Goal: Transaction & Acquisition: Download file/media

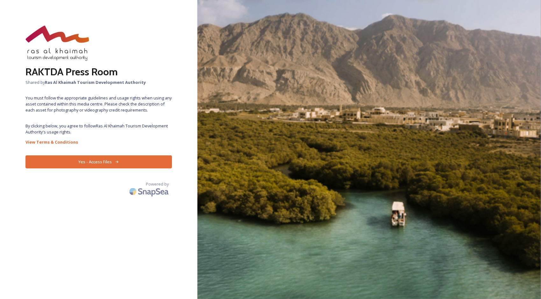
click at [96, 120] on div "RAKTDA Press Room Shared by Ras Al Khaimah Tourism Development Authority You mu…" at bounding box center [98, 149] width 197 height 248
click at [96, 156] on button "Yes - Access Files" at bounding box center [98, 162] width 146 height 13
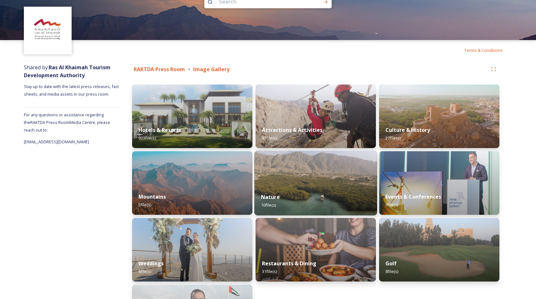
scroll to position [17, 0]
click at [294, 177] on img at bounding box center [315, 182] width 123 height 65
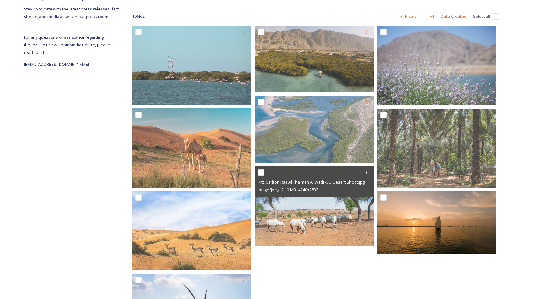
scroll to position [95, 0]
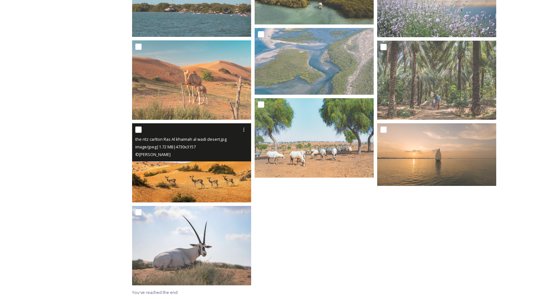
click at [190, 166] on img at bounding box center [191, 163] width 119 height 80
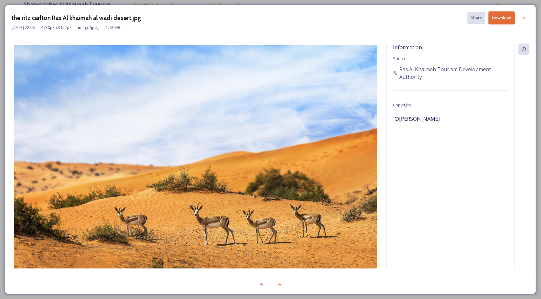
click at [498, 19] on button "Download" at bounding box center [501, 17] width 26 height 13
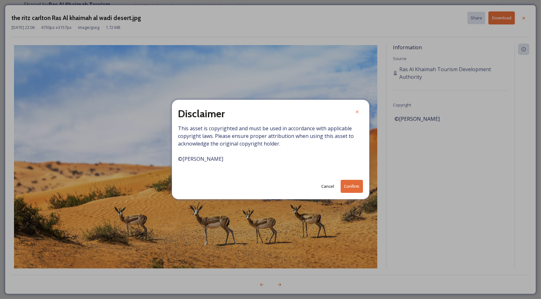
click at [347, 185] on button "Confirm" at bounding box center [351, 186] width 22 height 13
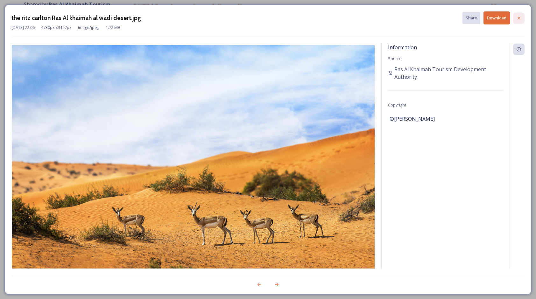
click at [517, 19] on icon at bounding box center [518, 18] width 5 height 5
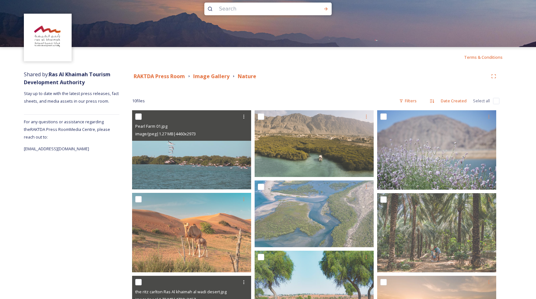
scroll to position [0, 0]
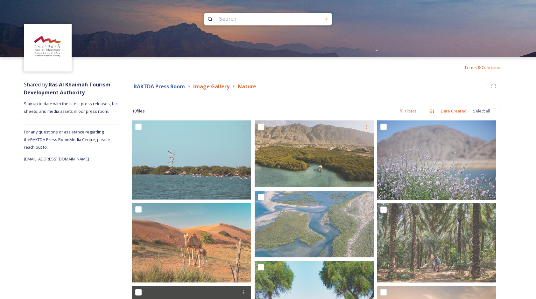
click at [167, 87] on strong "RAKTDA Press Room" at bounding box center [159, 86] width 51 height 7
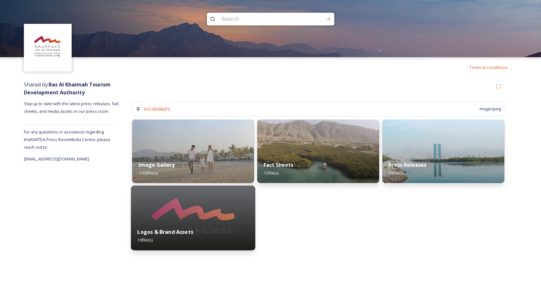
click at [193, 215] on img at bounding box center [193, 218] width 124 height 65
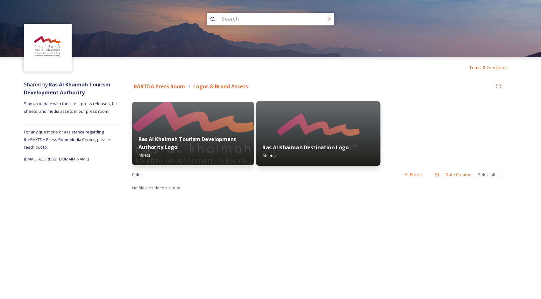
click at [284, 134] on img at bounding box center [318, 133] width 124 height 65
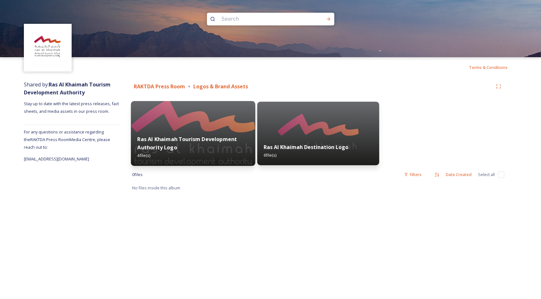
click at [192, 131] on div "Ras Al Khaimah Tourism Development Authority Logo 4 file(s)" at bounding box center [193, 147] width 124 height 37
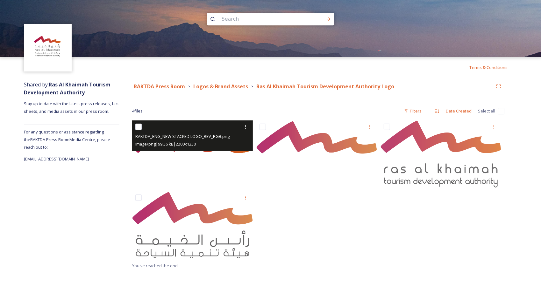
click at [203, 154] on img at bounding box center [192, 154] width 121 height 67
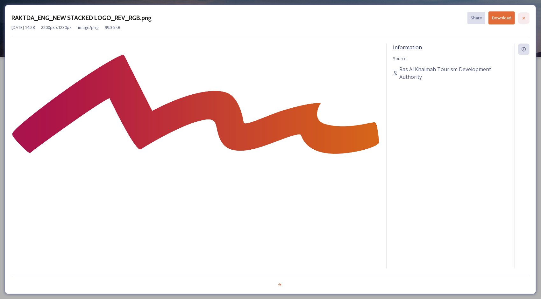
click at [526, 17] on icon at bounding box center [523, 18] width 5 height 5
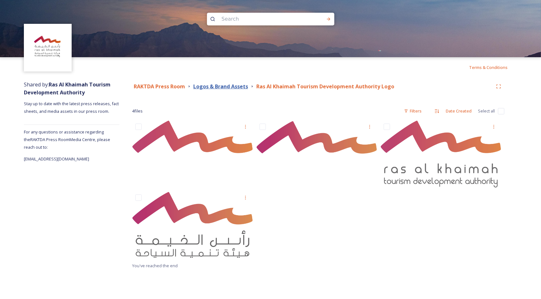
click at [211, 89] on strong "Logos & Brand Assets" at bounding box center [220, 86] width 55 height 7
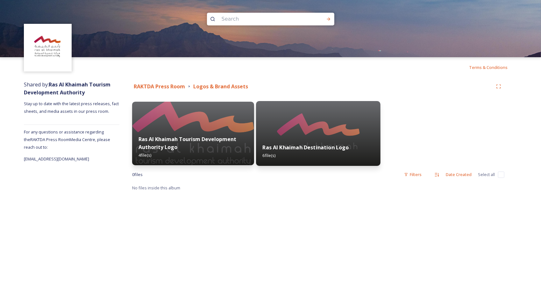
click at [279, 129] on img at bounding box center [318, 133] width 124 height 65
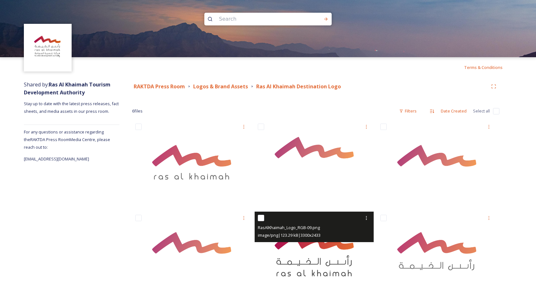
click at [323, 258] on img at bounding box center [314, 256] width 119 height 88
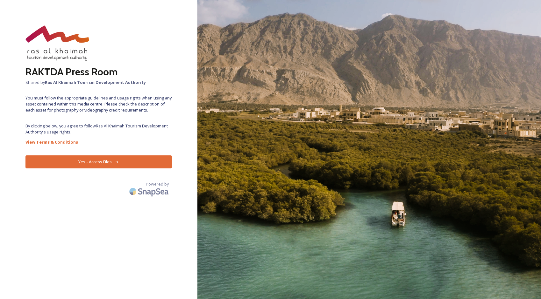
click at [108, 159] on button "Yes - Access Files" at bounding box center [98, 162] width 146 height 13
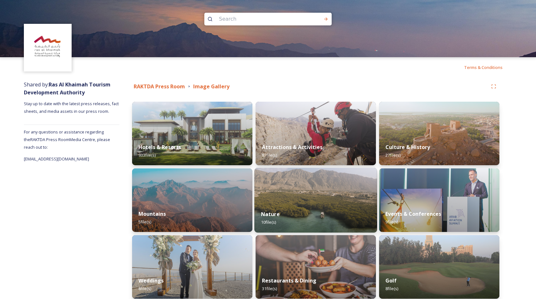
click at [300, 193] on img at bounding box center [315, 200] width 123 height 65
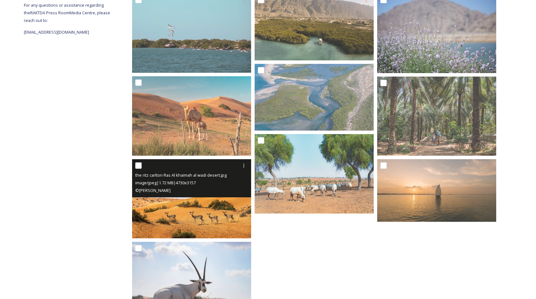
click at [220, 199] on img at bounding box center [191, 199] width 119 height 80
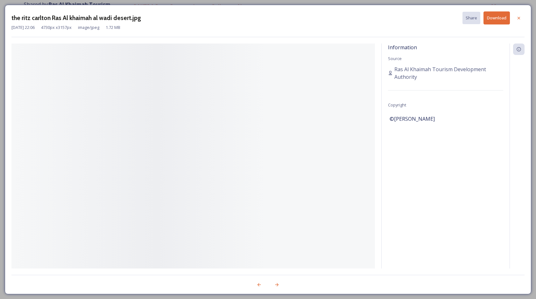
scroll to position [80, 0]
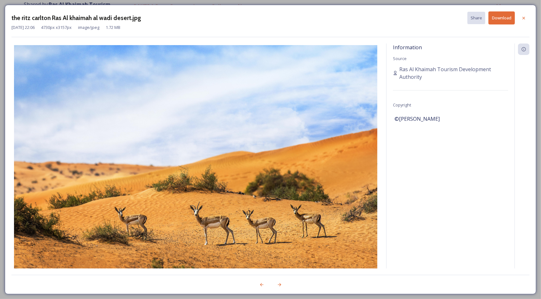
click at [500, 19] on button "Download" at bounding box center [501, 17] width 26 height 13
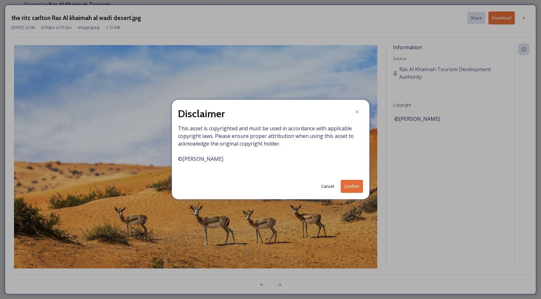
click at [354, 184] on button "Confirm" at bounding box center [351, 186] width 22 height 13
